Goal: Task Accomplishment & Management: Complete application form

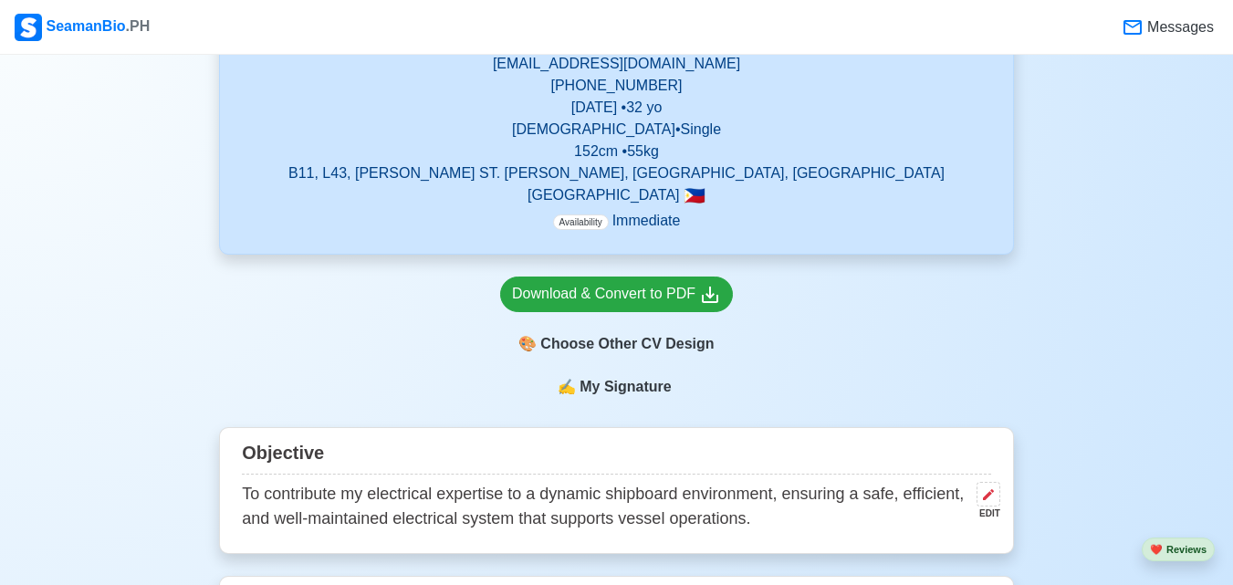
scroll to position [183, 0]
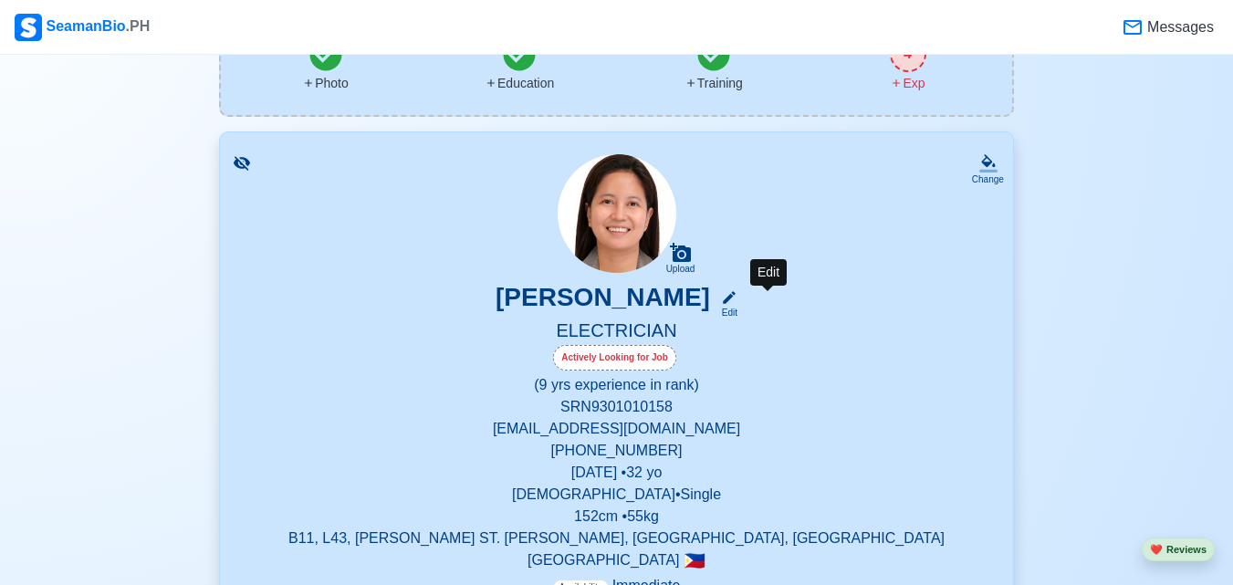
click at [738, 306] on icon at bounding box center [729, 297] width 16 height 16
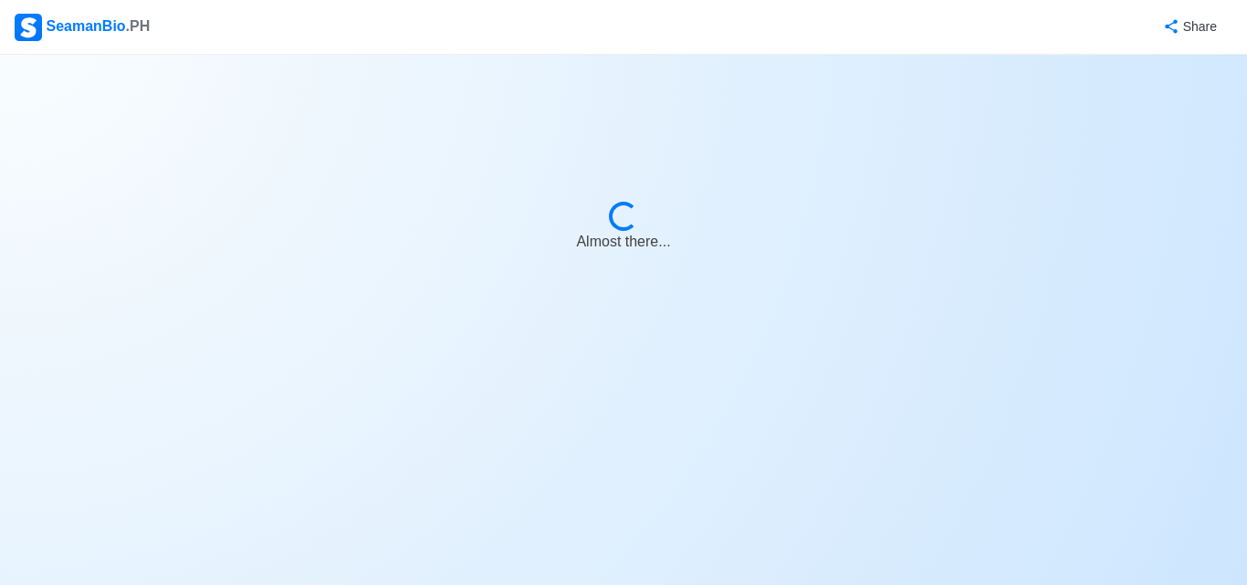
select select "Actively Looking for Job"
select select "Visible for Hiring"
select select "Single"
select select "[DEMOGRAPHIC_DATA]"
select select "PH"
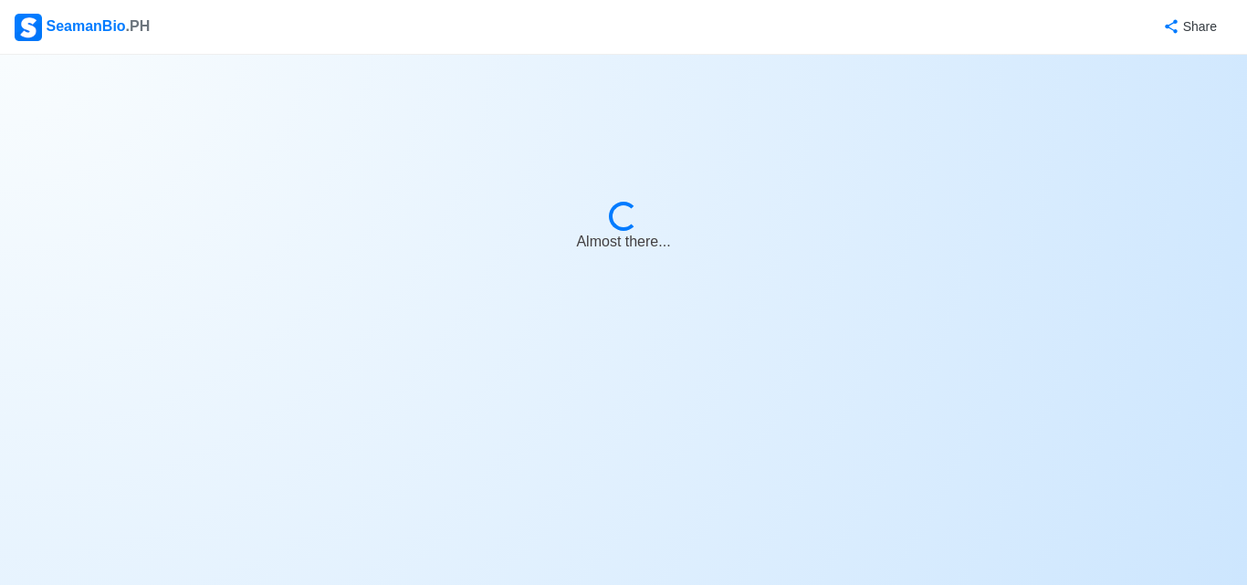
select select "9"
select select "0"
select select "4102416000000"
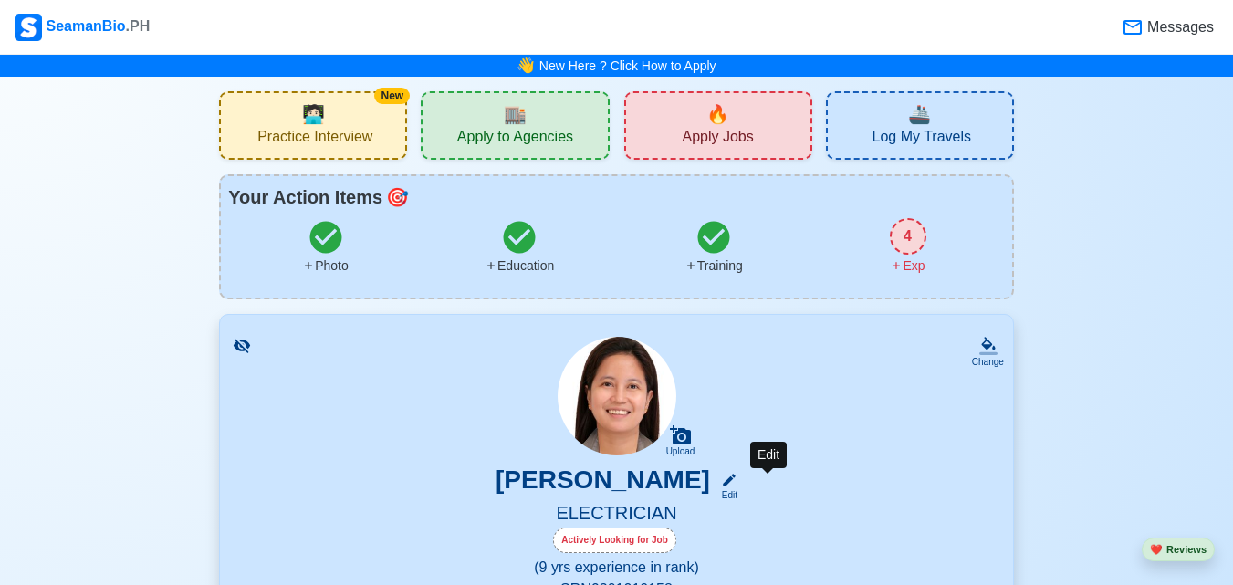
click at [738, 477] on icon at bounding box center [729, 480] width 16 height 16
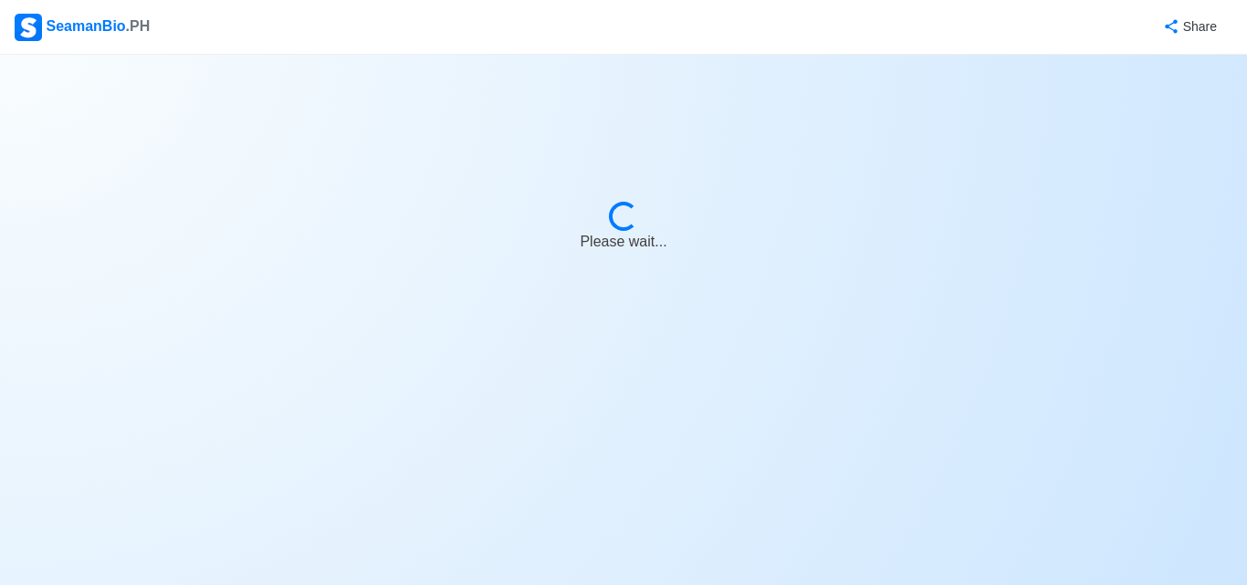
select select "Actively Looking for Job"
select select "Visible for Hiring"
select select "Single"
select select "[DEMOGRAPHIC_DATA]"
select select "PH"
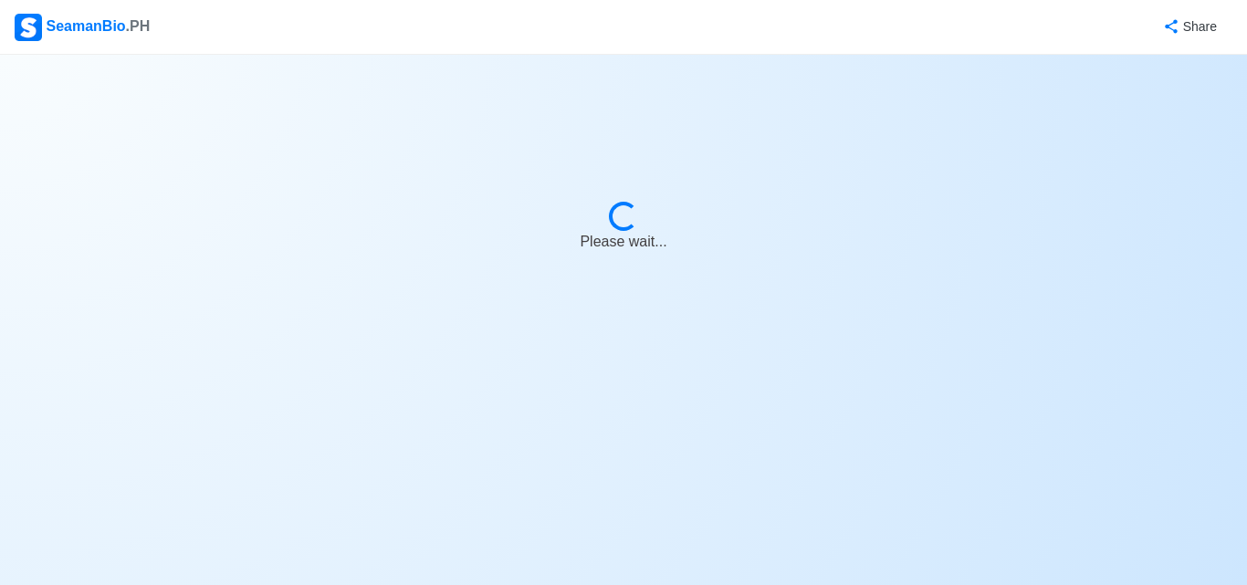
select select "9"
select select "0"
select select "4102416000000"
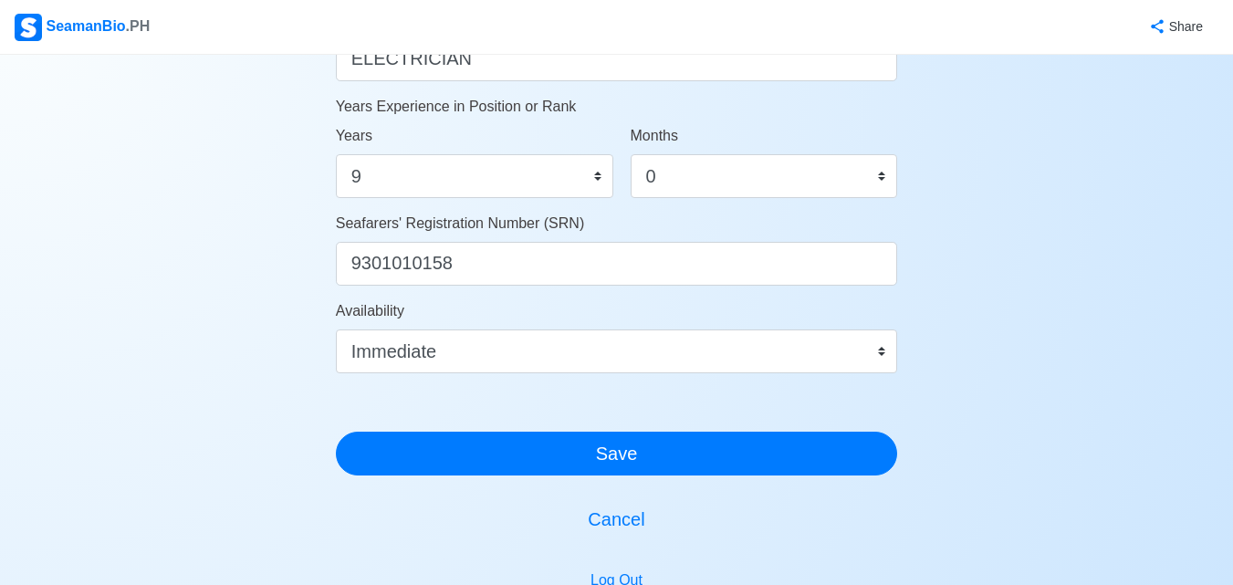
scroll to position [1004, 0]
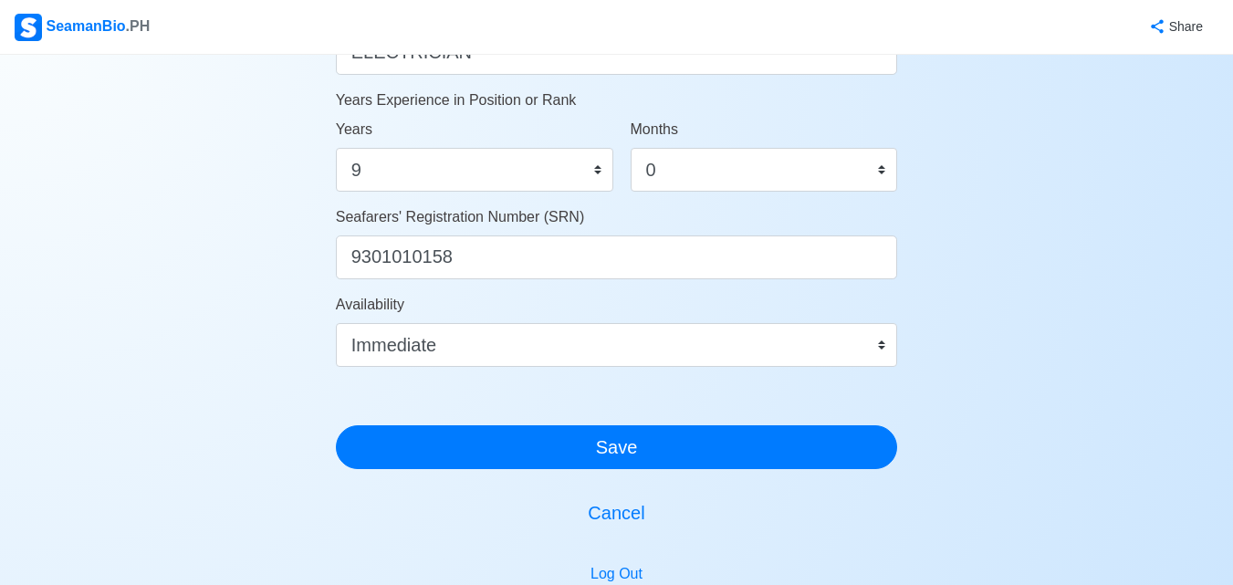
click at [388, 202] on div "Years 0 1 2 3 4 5 6 7 8 9 10 11 12 13 14 15 16 17 18 19 20 21 22 23 24 25 26 27…" at bounding box center [469, 163] width 295 height 88
click at [373, 174] on select "0 1 2 3 4 5 6 7 8 9 10 11 12 13 14 15 16 17 18 19 20 21 22 23 24 25 26 27 28 29…" at bounding box center [475, 170] width 278 height 44
select select "8"
click at [336, 148] on select "0 1 2 3 4 5 6 7 8 9 10 11 12 13 14 15 16 17 18 19 20 21 22 23 24 25 26 27 28 29…" at bounding box center [475, 170] width 278 height 44
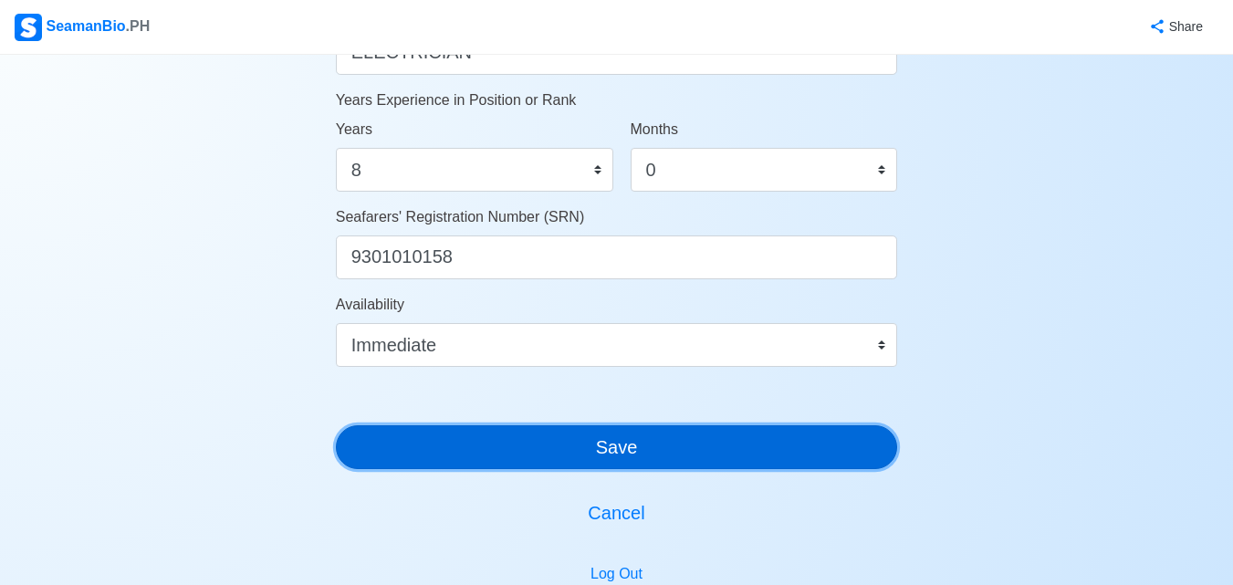
click at [486, 433] on button "Save" at bounding box center [617, 447] width 562 height 44
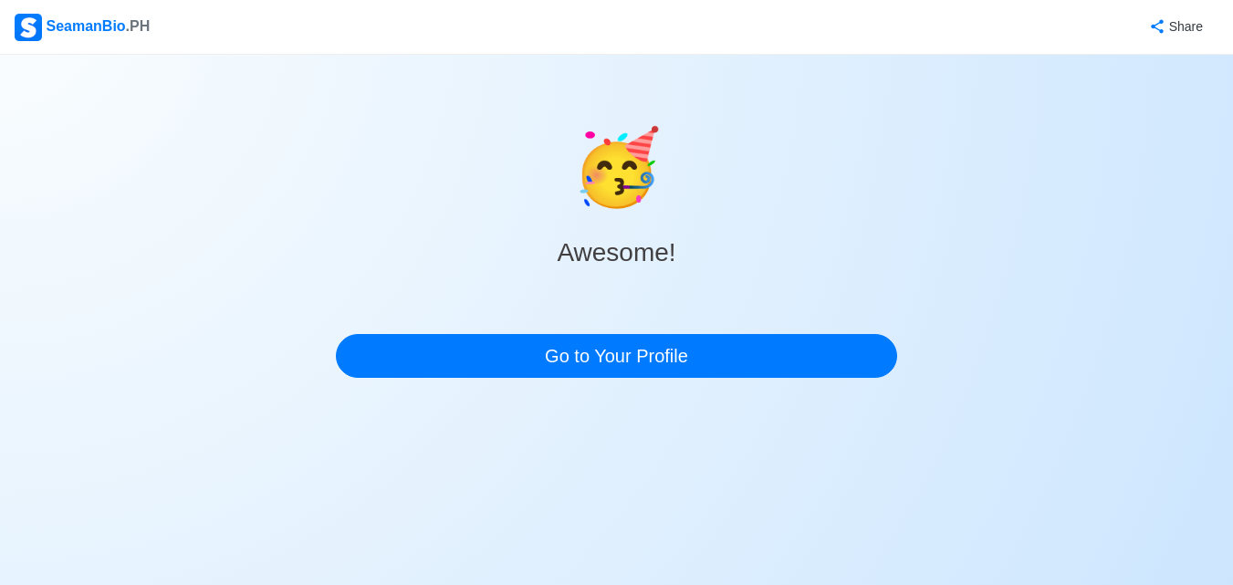
scroll to position [0, 0]
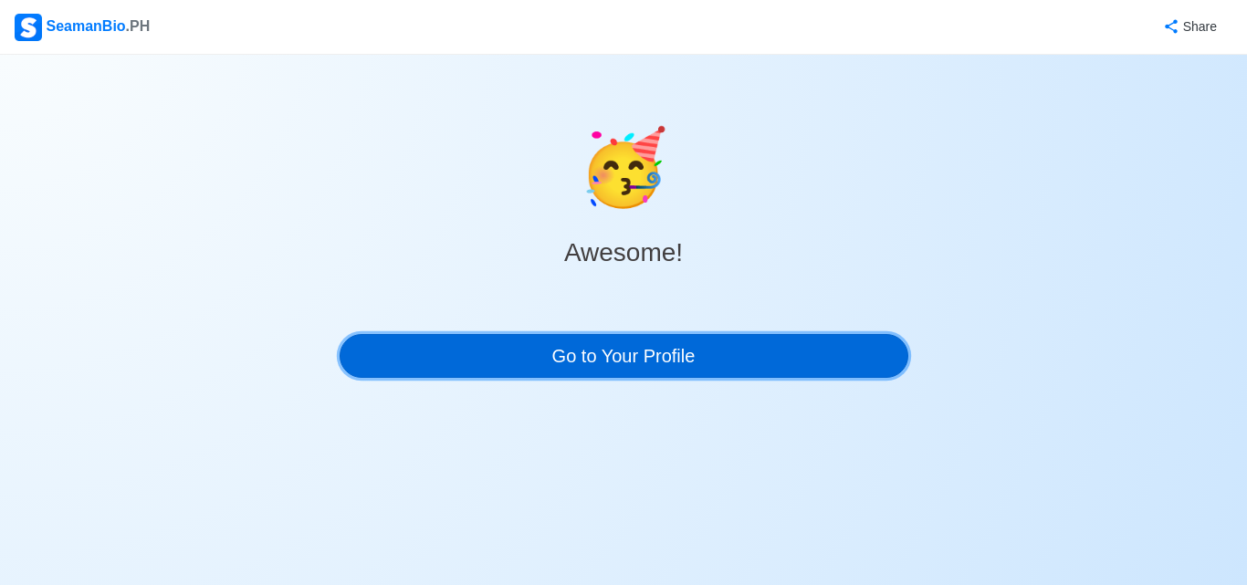
click at [585, 361] on link "Go to Your Profile" at bounding box center [624, 356] width 569 height 44
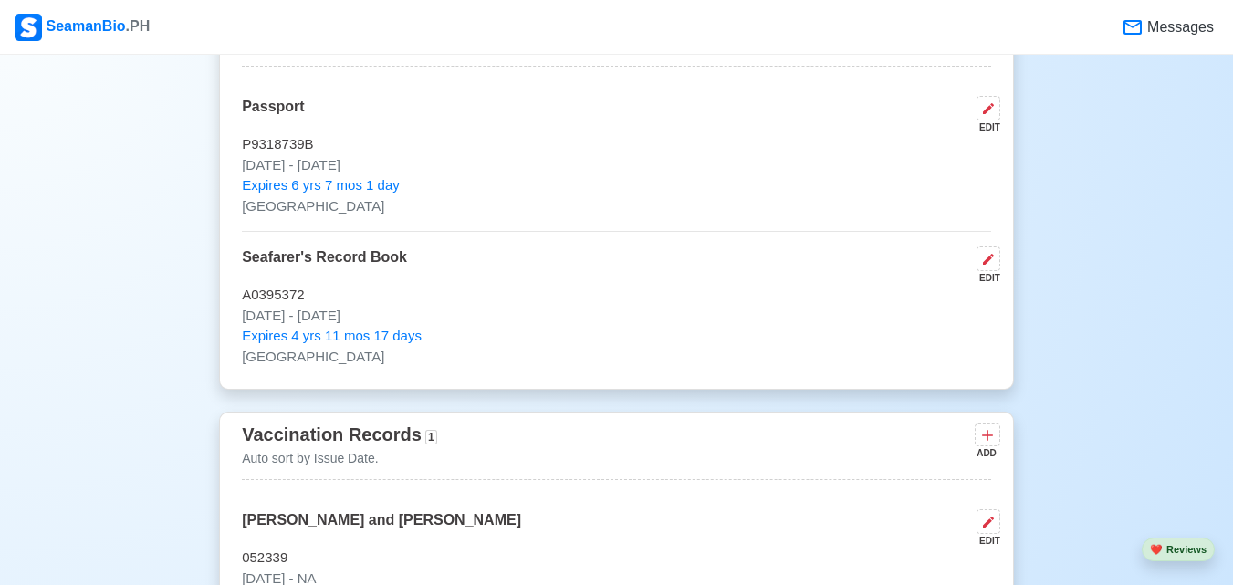
scroll to position [1552, 0]
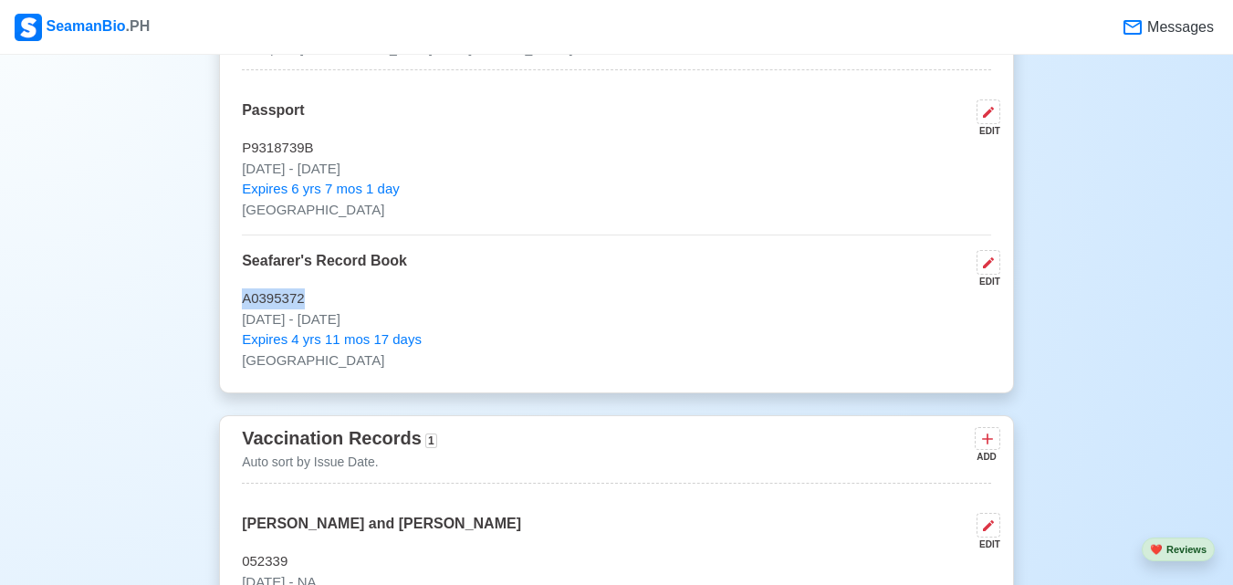
drag, startPoint x: 241, startPoint y: 298, endPoint x: 310, endPoint y: 302, distance: 68.6
click at [310, 302] on div "Travel Documents 2 Passport, [GEOGRAPHIC_DATA] Visa, [PERSON_NAME] Book, etc. A…" at bounding box center [616, 198] width 795 height 392
copy p "A0395372"
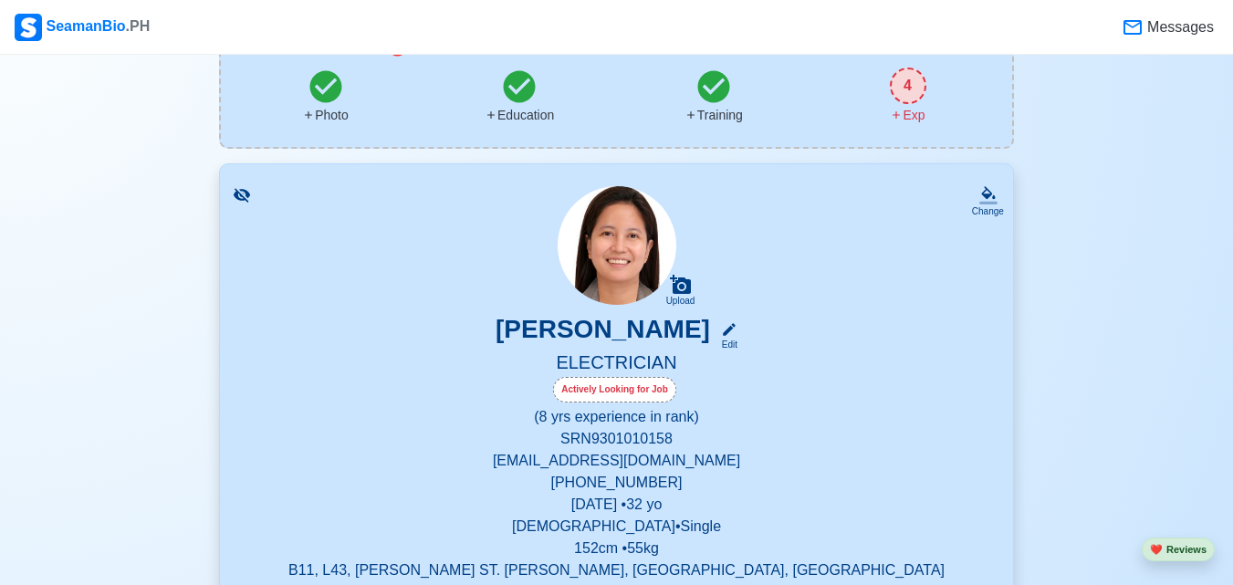
scroll to position [183, 0]
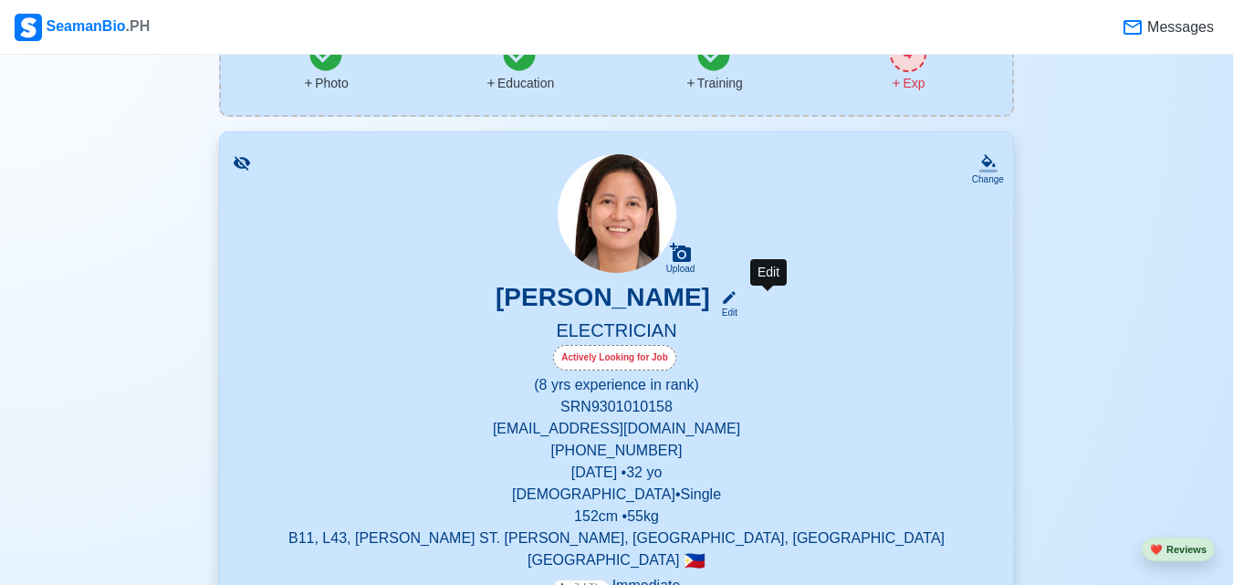
click at [736, 297] on icon at bounding box center [729, 297] width 13 height 13
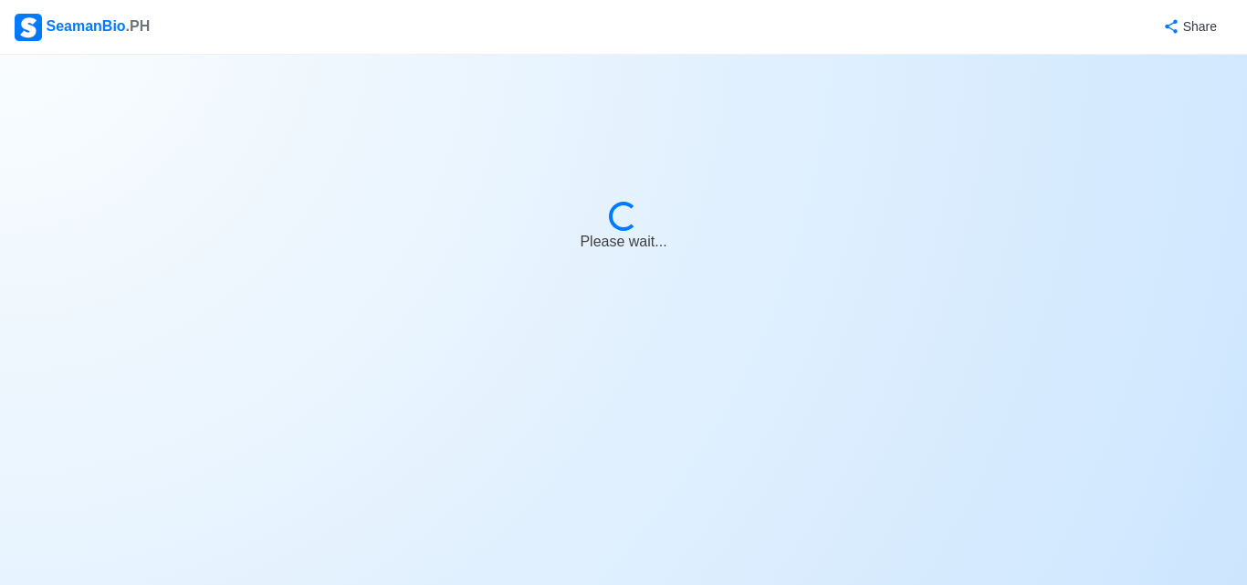
select select "Actively Looking for Job"
select select "Visible for Hiring"
select select "Single"
select select "[DEMOGRAPHIC_DATA]"
select select "PH"
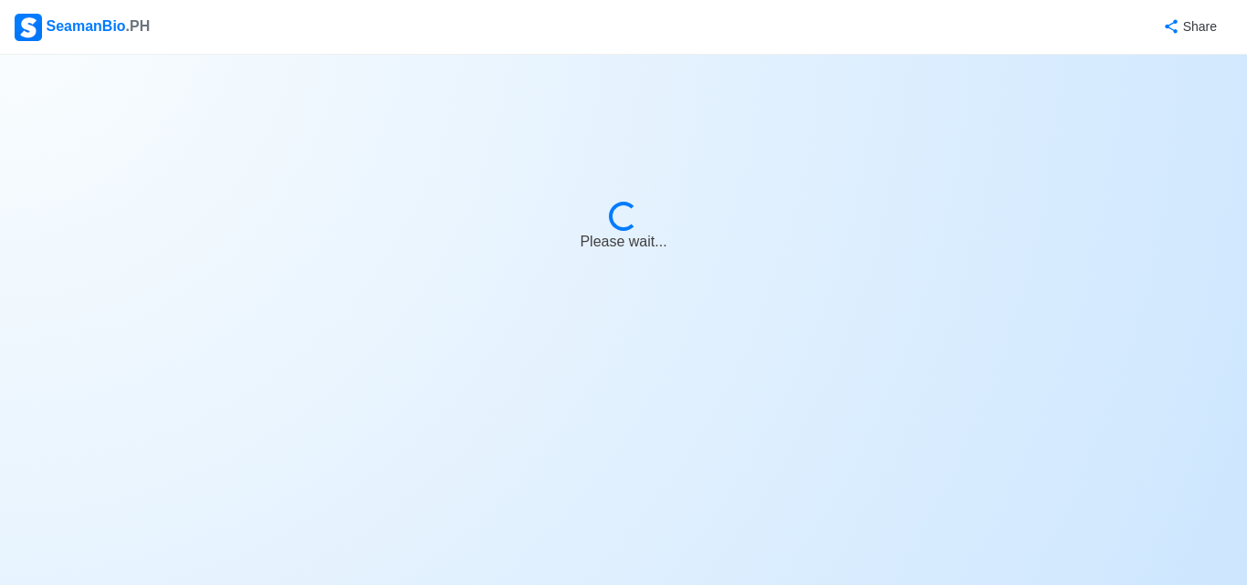
select select "8"
select select "0"
select select "4102416000000"
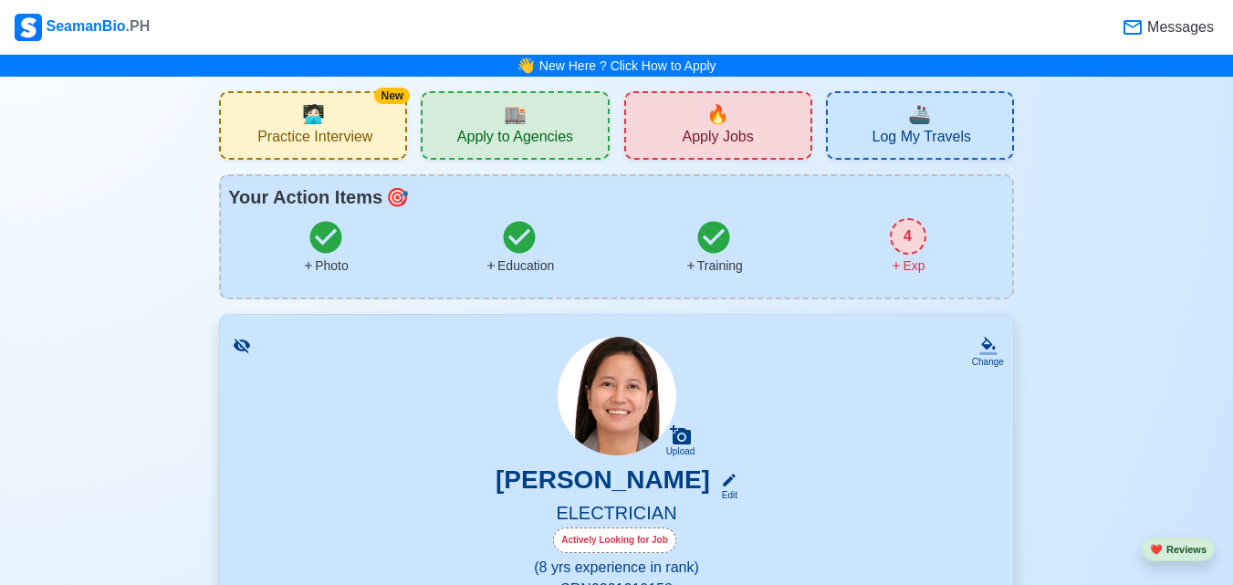
click at [566, 123] on div "🏬 Apply to Agencies" at bounding box center [515, 125] width 188 height 68
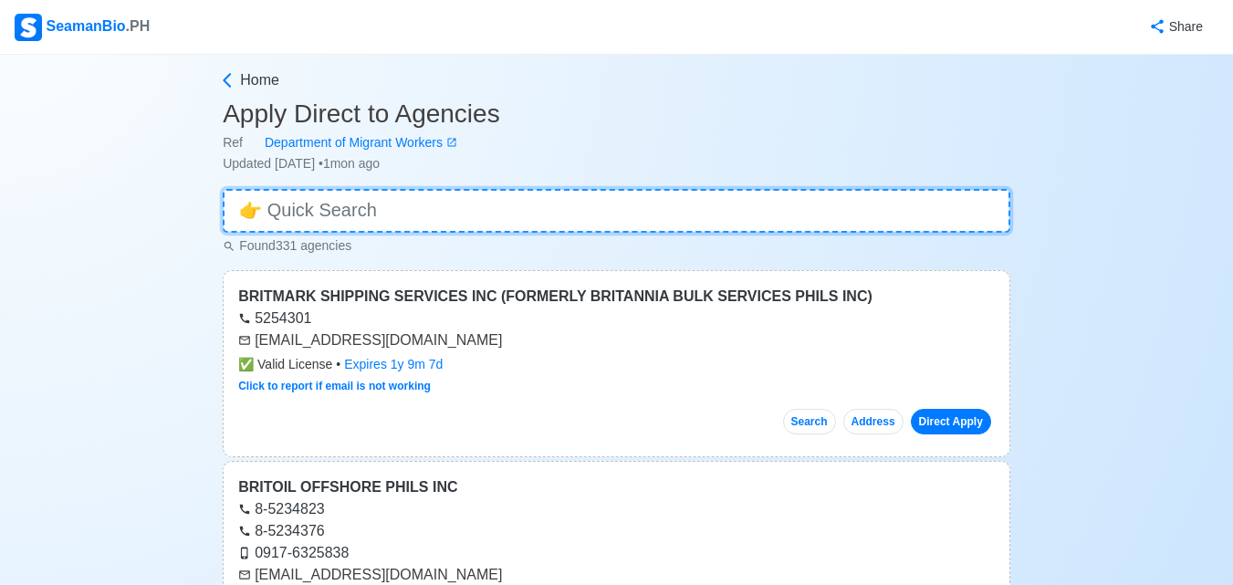
click at [465, 215] on input at bounding box center [617, 211] width 788 height 44
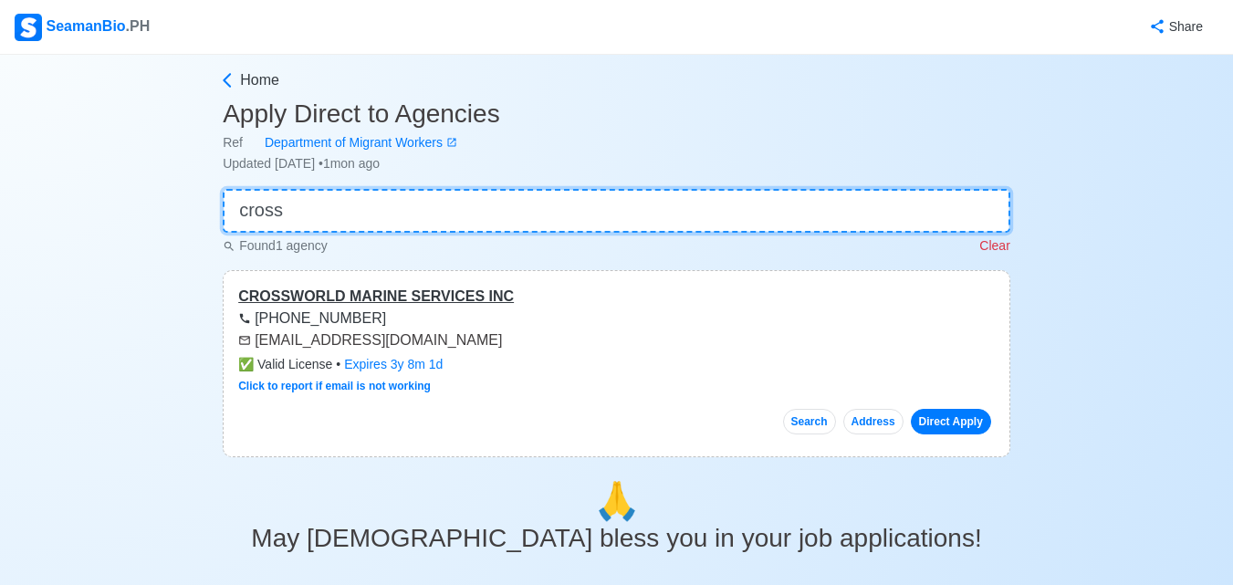
type input "cross"
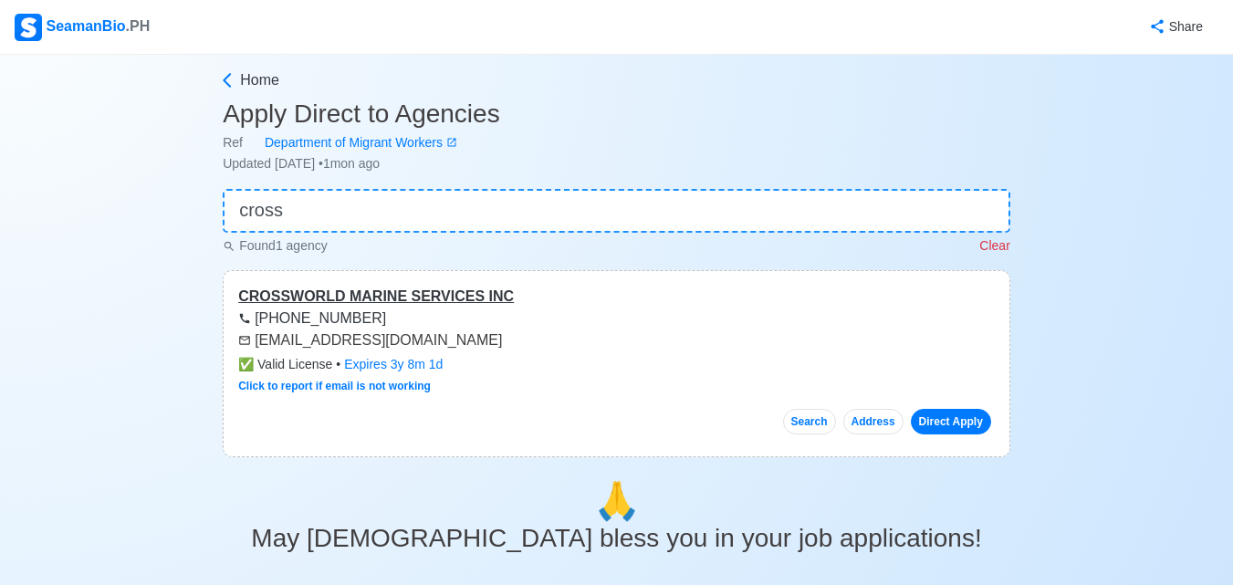
click at [310, 301] on div "CROSSWORLD MARINE SERVICES INC" at bounding box center [616, 297] width 757 height 22
